Goal: Obtain resource: Obtain resource

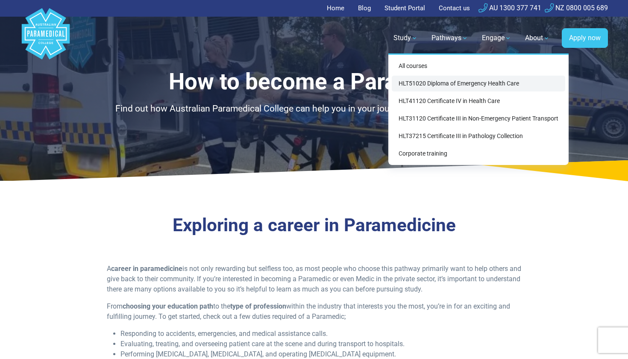
click at [409, 81] on link "HLT51020 Diploma of Emergency Health Care" at bounding box center [477, 84] width 173 height 16
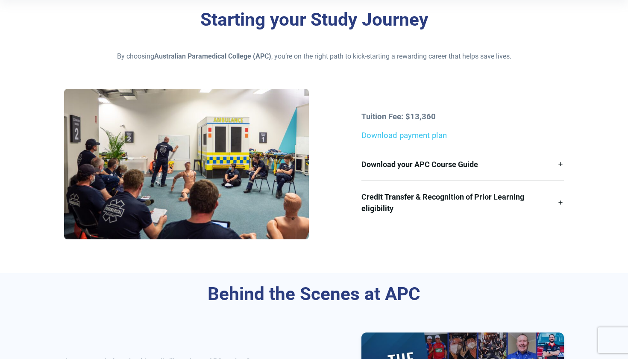
scroll to position [193, 0]
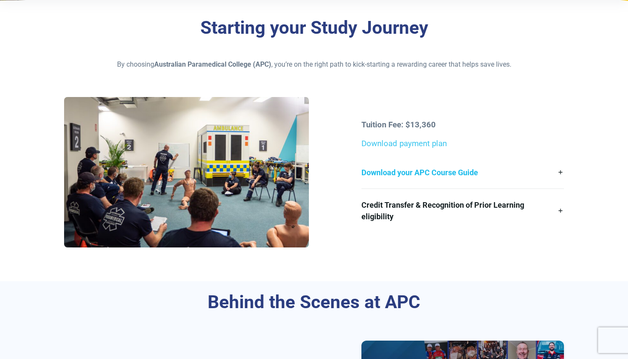
click at [412, 174] on link "Download your APC Course Guide" at bounding box center [462, 172] width 202 height 32
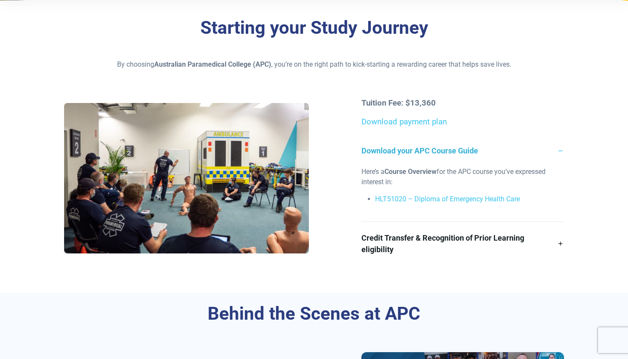
click at [415, 158] on link "Download your APC Course Guide" at bounding box center [462, 150] width 202 height 32
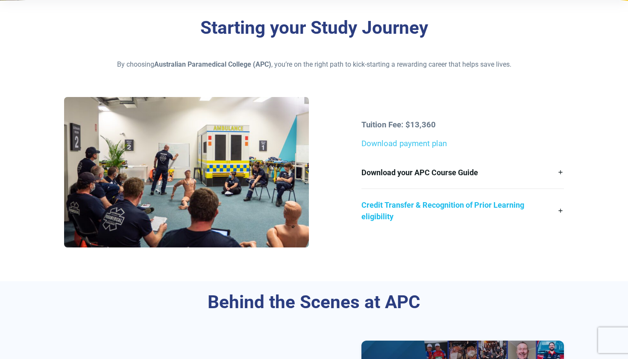
click at [403, 217] on link "Credit Transfer & Recognition of Prior Learning eligibility" at bounding box center [462, 211] width 202 height 44
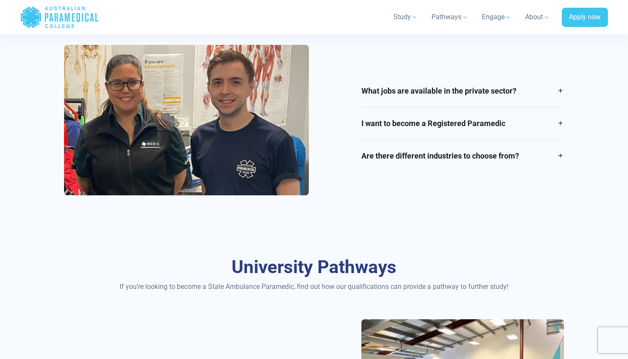
scroll to position [1360, 0]
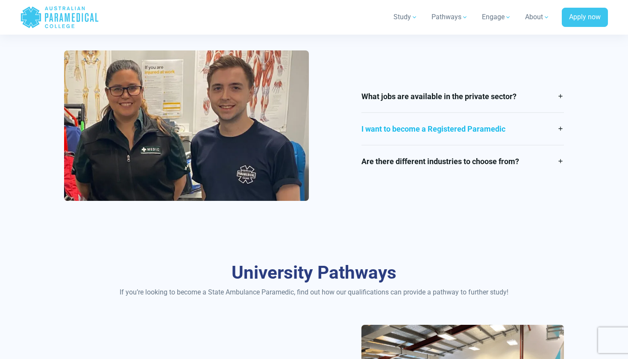
click at [400, 133] on link "I want to become a Registered Paramedic" at bounding box center [462, 129] width 202 height 32
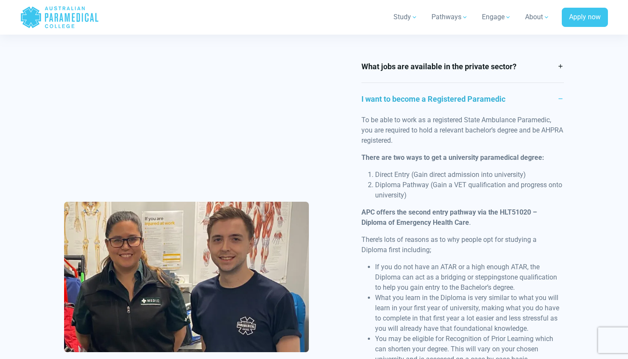
drag, startPoint x: 375, startPoint y: 178, endPoint x: 413, endPoint y: 192, distance: 40.4
click at [414, 192] on li "Diploma Pathway (Gain a VET qualification and progress onto university)" at bounding box center [469, 190] width 188 height 20
click at [413, 192] on li "Diploma Pathway (Gain a VET qualification and progress onto university)" at bounding box center [469, 190] width 188 height 20
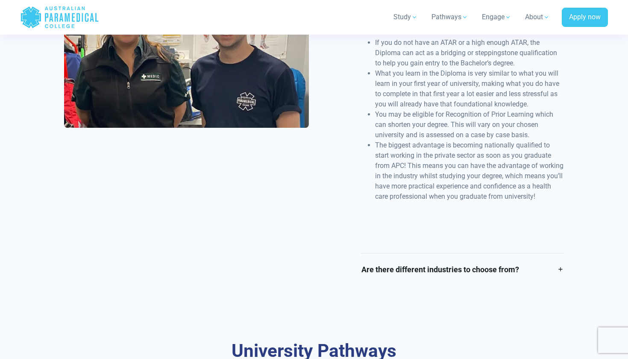
scroll to position [1584, 0]
click at [418, 259] on link "Are there different industries to choose from?" at bounding box center [462, 269] width 202 height 32
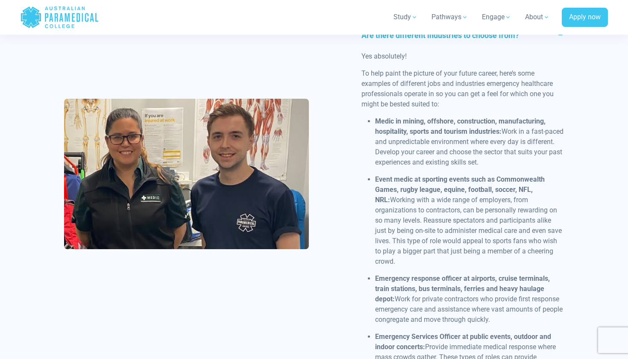
scroll to position [1454, 0]
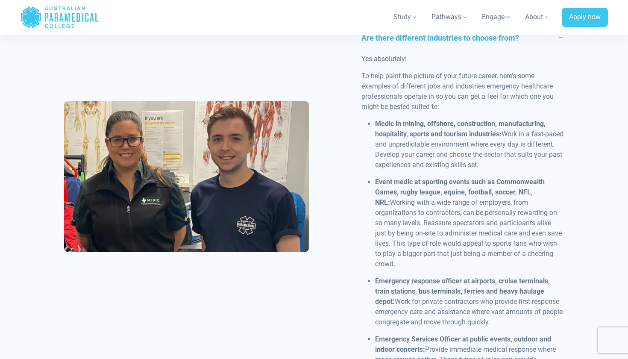
click at [546, 41] on link "Are there different industries to choose from?" at bounding box center [462, 38] width 202 height 32
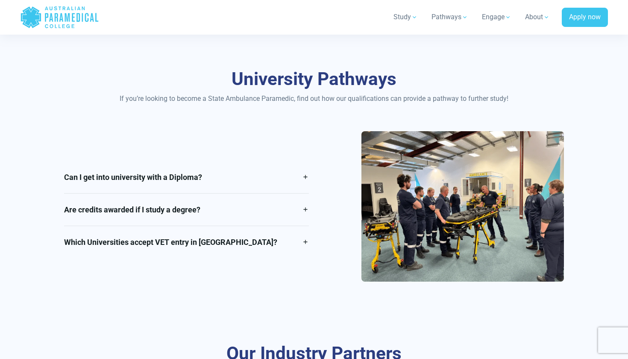
scroll to position [1554, 0]
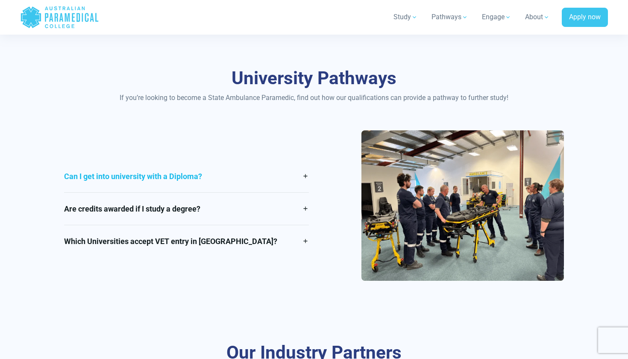
click at [179, 175] on link "Can I get into university with a Diploma?" at bounding box center [186, 176] width 245 height 32
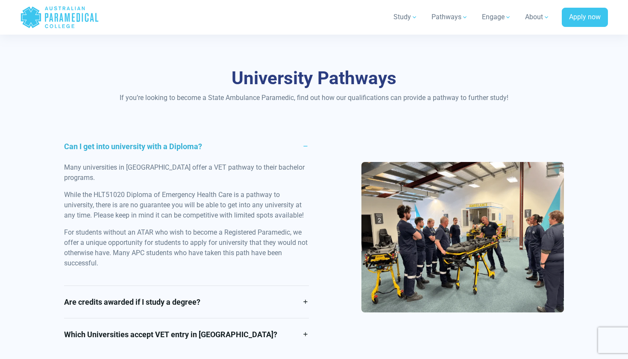
click at [181, 140] on link "Can I get into university with a Diploma?" at bounding box center [186, 146] width 245 height 32
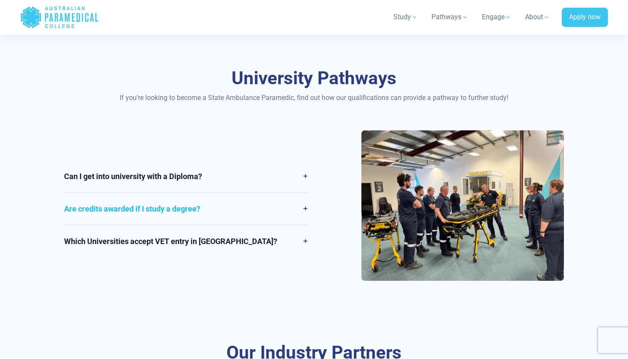
click at [181, 204] on link "Are credits awarded if I study a degree?" at bounding box center [186, 209] width 245 height 32
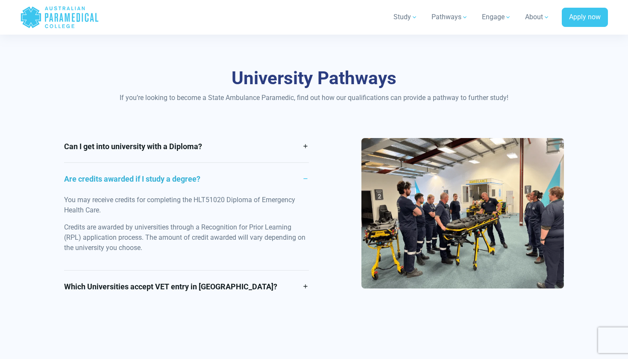
click at [198, 174] on link "Are credits awarded if I study a degree?" at bounding box center [186, 179] width 245 height 32
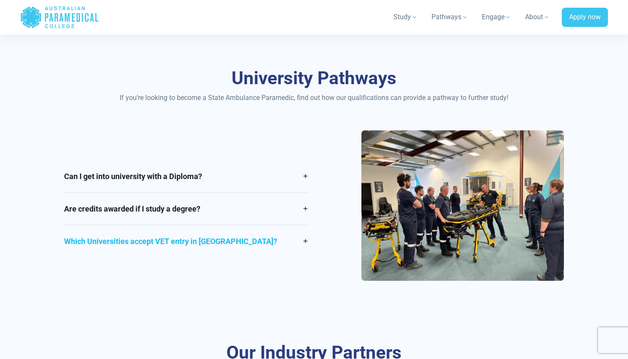
click at [176, 235] on link "Which Universities accept VET entry in [GEOGRAPHIC_DATA]?" at bounding box center [186, 241] width 245 height 32
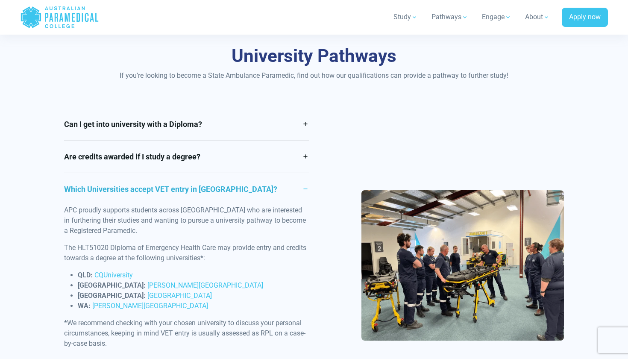
scroll to position [1582, 0]
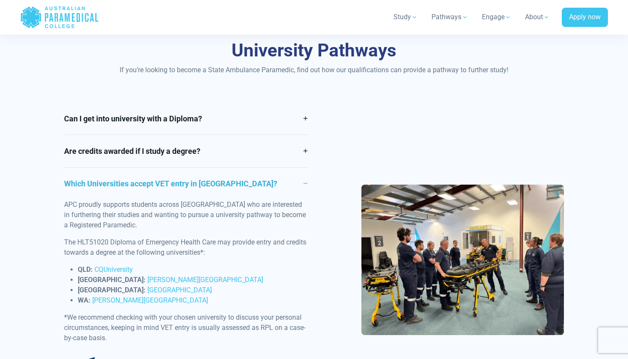
click at [123, 177] on link "Which Universities accept VET entry in [GEOGRAPHIC_DATA]?" at bounding box center [186, 183] width 245 height 32
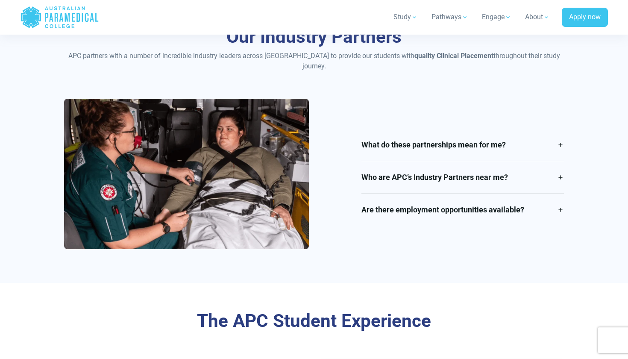
scroll to position [1872, 0]
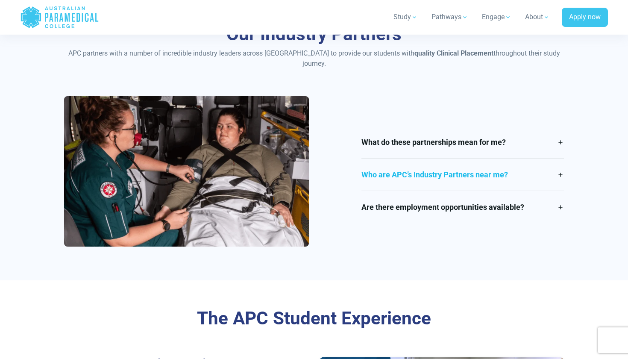
click at [455, 158] on link "Who are APC’s Industry Partners near me?" at bounding box center [462, 174] width 202 height 32
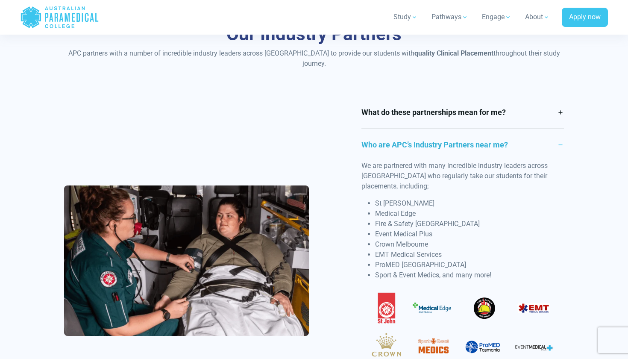
click at [405, 133] on link "Who are APC’s Industry Partners near me?" at bounding box center [462, 144] width 202 height 32
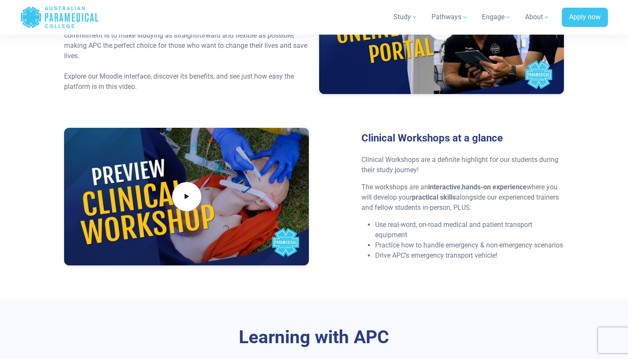
scroll to position [2274, 0]
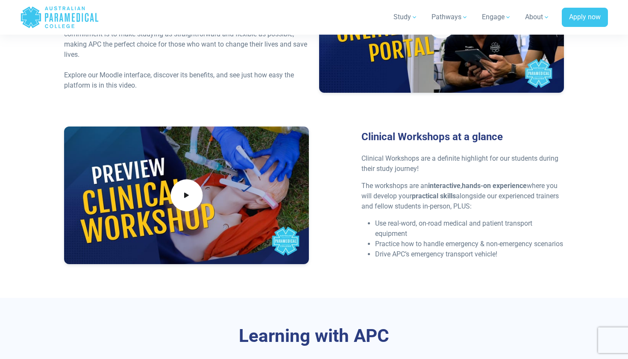
click at [187, 188] on icon at bounding box center [186, 195] width 9 height 14
drag, startPoint x: 379, startPoint y: 245, endPoint x: 508, endPoint y: 253, distance: 129.6
click at [508, 253] on div "Clinical Workshops at a glance Clinical Workshops are a definite highlight for …" at bounding box center [462, 198] width 212 height 135
click at [508, 249] on li "Drive APC’s emergency transport vehicle!" at bounding box center [469, 254] width 188 height 10
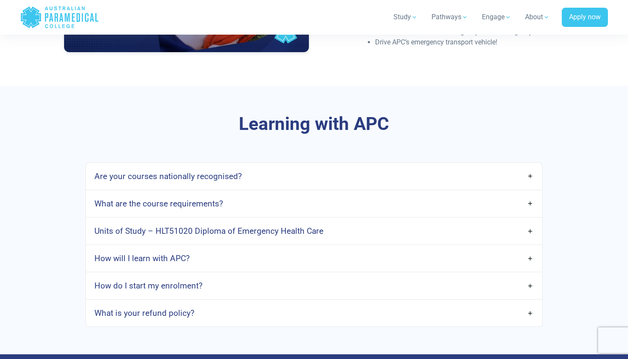
scroll to position [2493, 0]
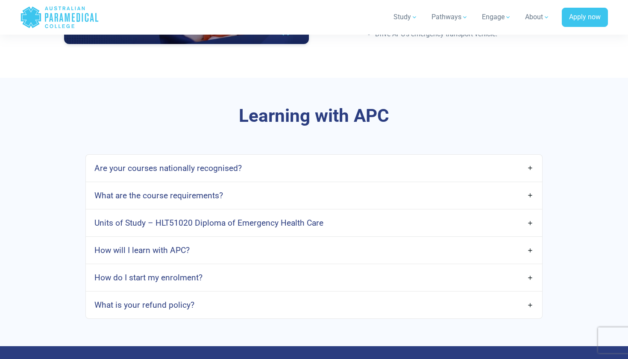
click at [303, 189] on link "What are the course requirements?" at bounding box center [314, 195] width 456 height 20
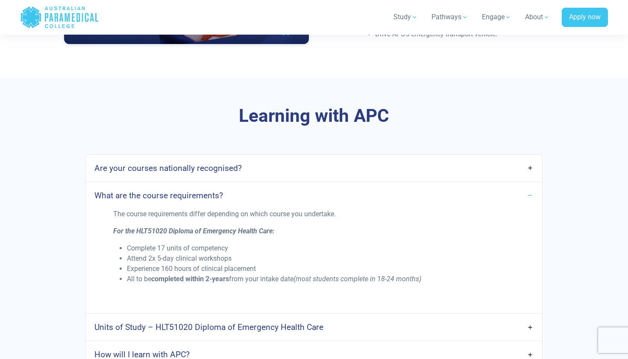
click at [315, 185] on link "What are the course requirements?" at bounding box center [314, 195] width 456 height 20
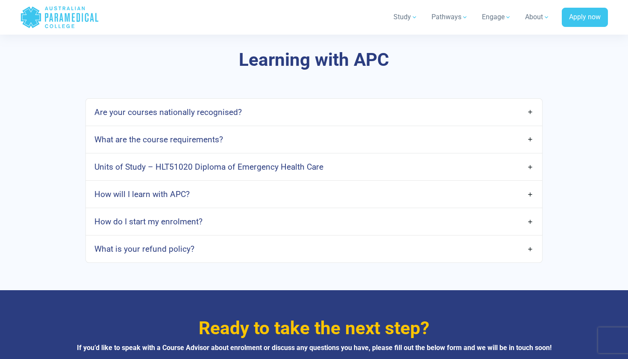
scroll to position [2551, 0]
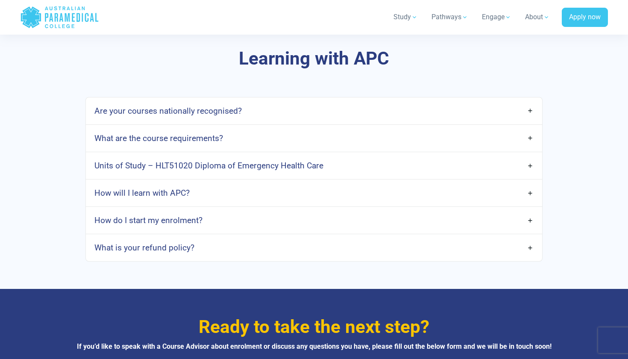
click at [293, 210] on link "How do I start my enrolment?" at bounding box center [314, 220] width 456 height 20
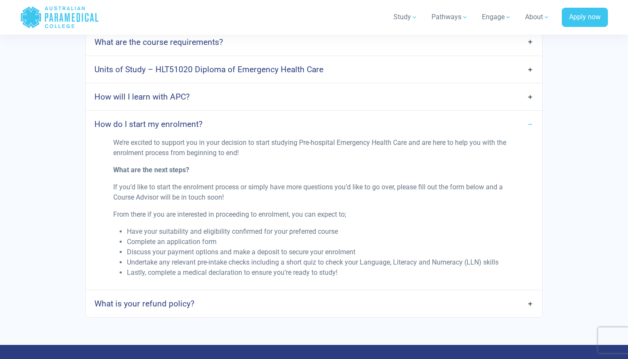
scroll to position [2648, 0]
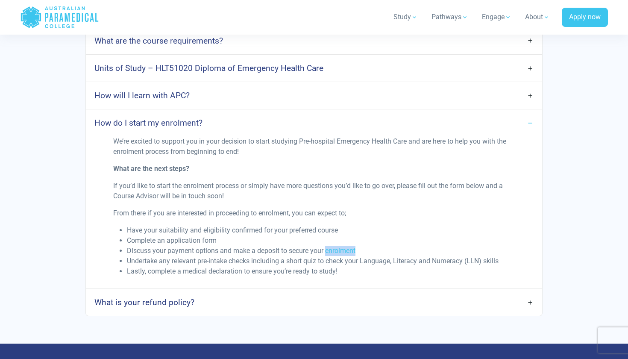
drag, startPoint x: 327, startPoint y: 238, endPoint x: 391, endPoint y: 240, distance: 64.5
click at [391, 245] on li "Discuss your payment options and make a deposit to secure your enrolment" at bounding box center [321, 250] width 388 height 10
click at [277, 113] on link "How do I start my enrolment?" at bounding box center [314, 123] width 456 height 20
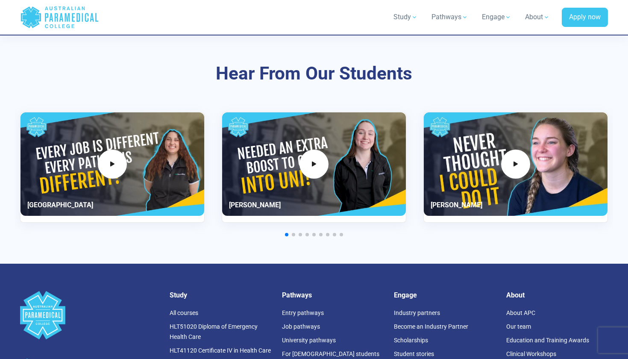
scroll to position [3161, 0]
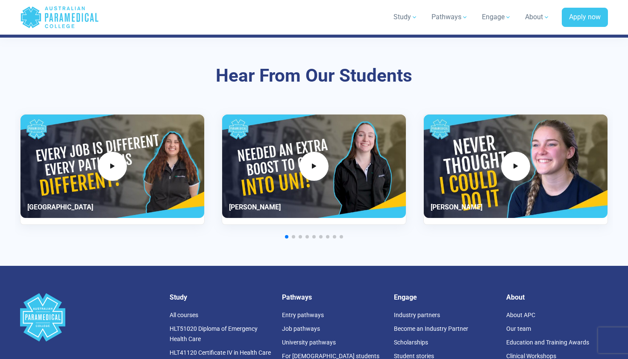
click at [293, 235] on span "Go to slide 2" at bounding box center [293, 236] width 3 height 3
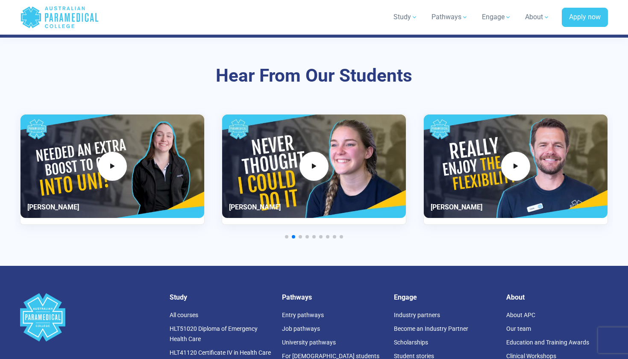
click at [298, 235] on span "Go to slide 3" at bounding box center [299, 236] width 3 height 3
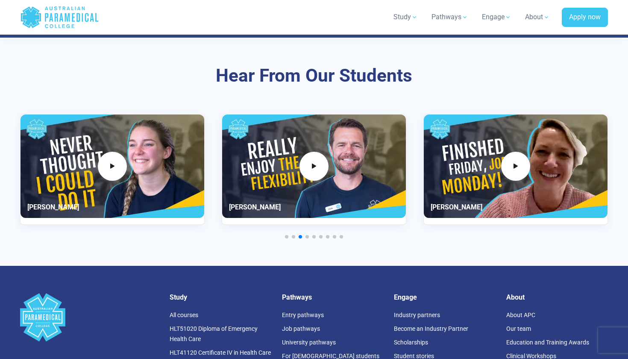
click at [307, 235] on span "Go to slide 4" at bounding box center [306, 236] width 3 height 3
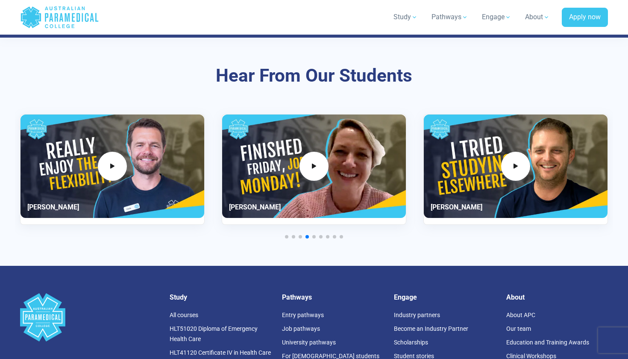
click at [314, 235] on span "Go to slide 5" at bounding box center [313, 236] width 3 height 3
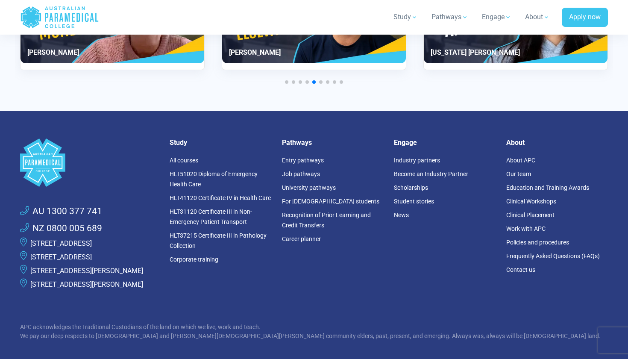
scroll to position [3320, 0]
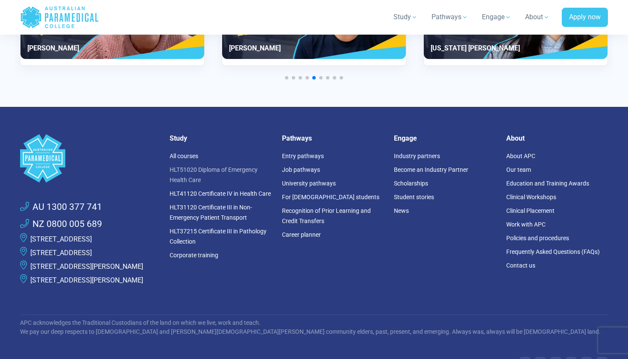
click at [216, 166] on link "HLT51020 Diploma of Emergency Health Care" at bounding box center [213, 174] width 88 height 17
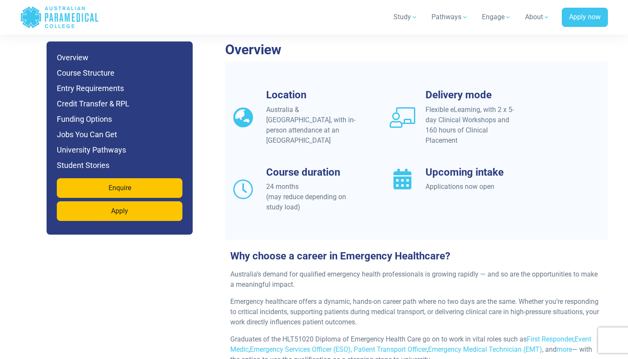
scroll to position [758, 0]
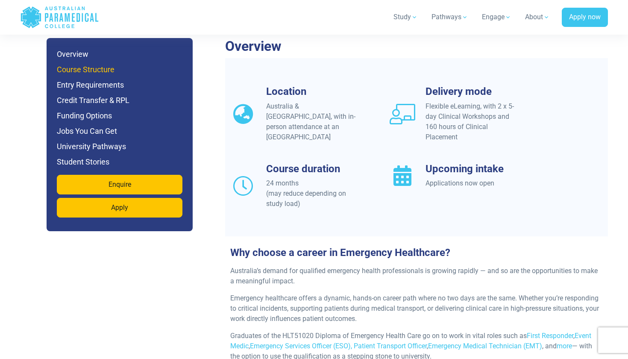
click at [101, 64] on h6 "Course Structure" at bounding box center [120, 70] width 126 height 12
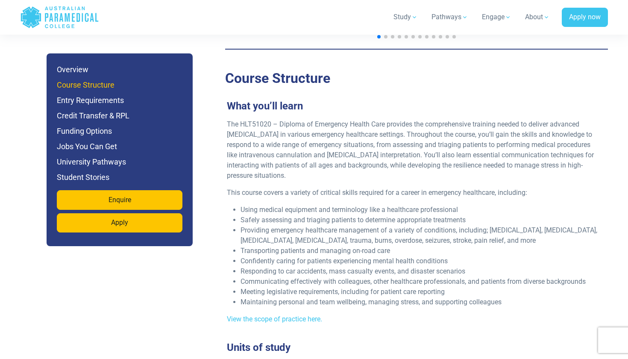
scroll to position [1564, 0]
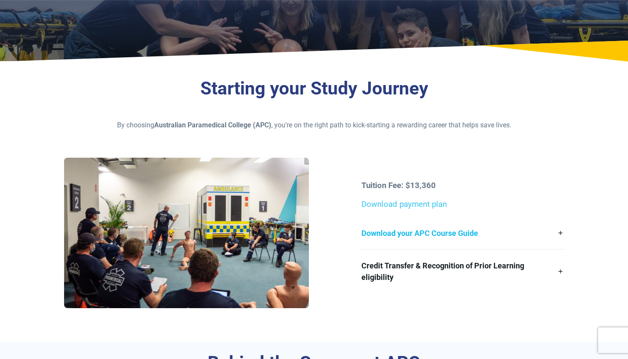
scroll to position [133, 0]
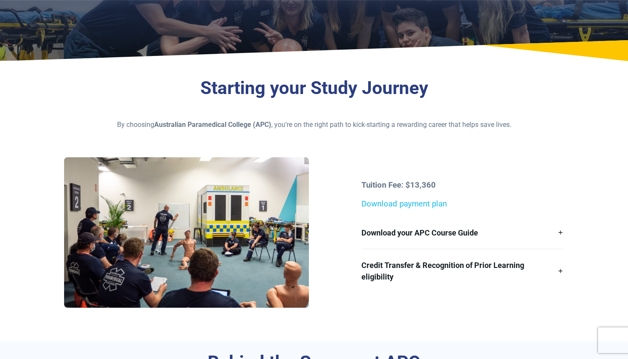
click at [433, 204] on link "Download payment plan" at bounding box center [403, 203] width 85 height 9
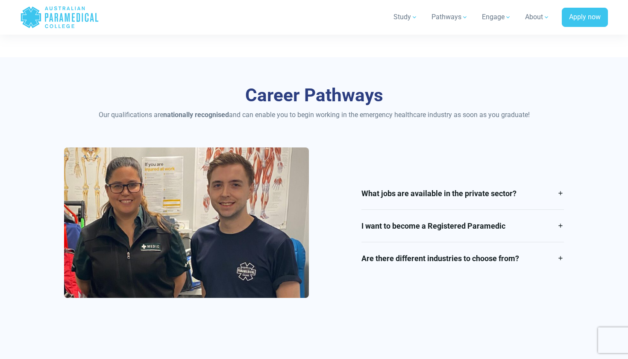
scroll to position [937, 0]
